Goal: Check status: Check status

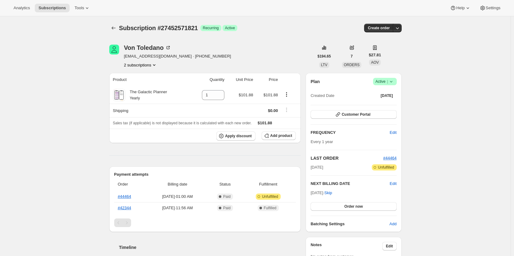
click at [114, 33] on div "Subscription #27452571821. This page is ready Subscription #27452571821 Success…" at bounding box center [255, 27] width 292 height 23
click at [112, 27] on icon "Subscriptions" at bounding box center [113, 28] width 6 height 6
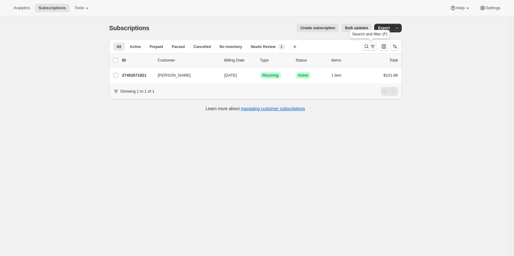
click at [368, 44] on icon "Search and filter results" at bounding box center [366, 46] width 6 height 6
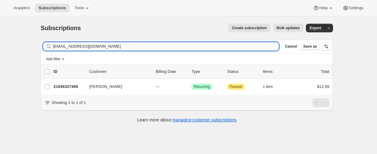
click at [83, 47] on input "[EMAIL_ADDRESS][DOMAIN_NAME]" at bounding box center [166, 46] width 226 height 9
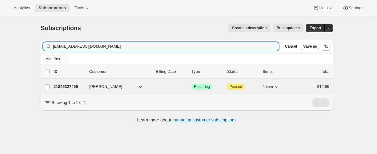
type input "[EMAIL_ADDRESS][DOMAIN_NAME]"
click at [65, 86] on p "21846327469" at bounding box center [69, 87] width 31 height 6
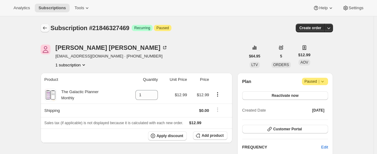
click at [47, 28] on icon "Subscriptions" at bounding box center [45, 28] width 6 height 6
